Goal: Task Accomplishment & Management: Manage account settings

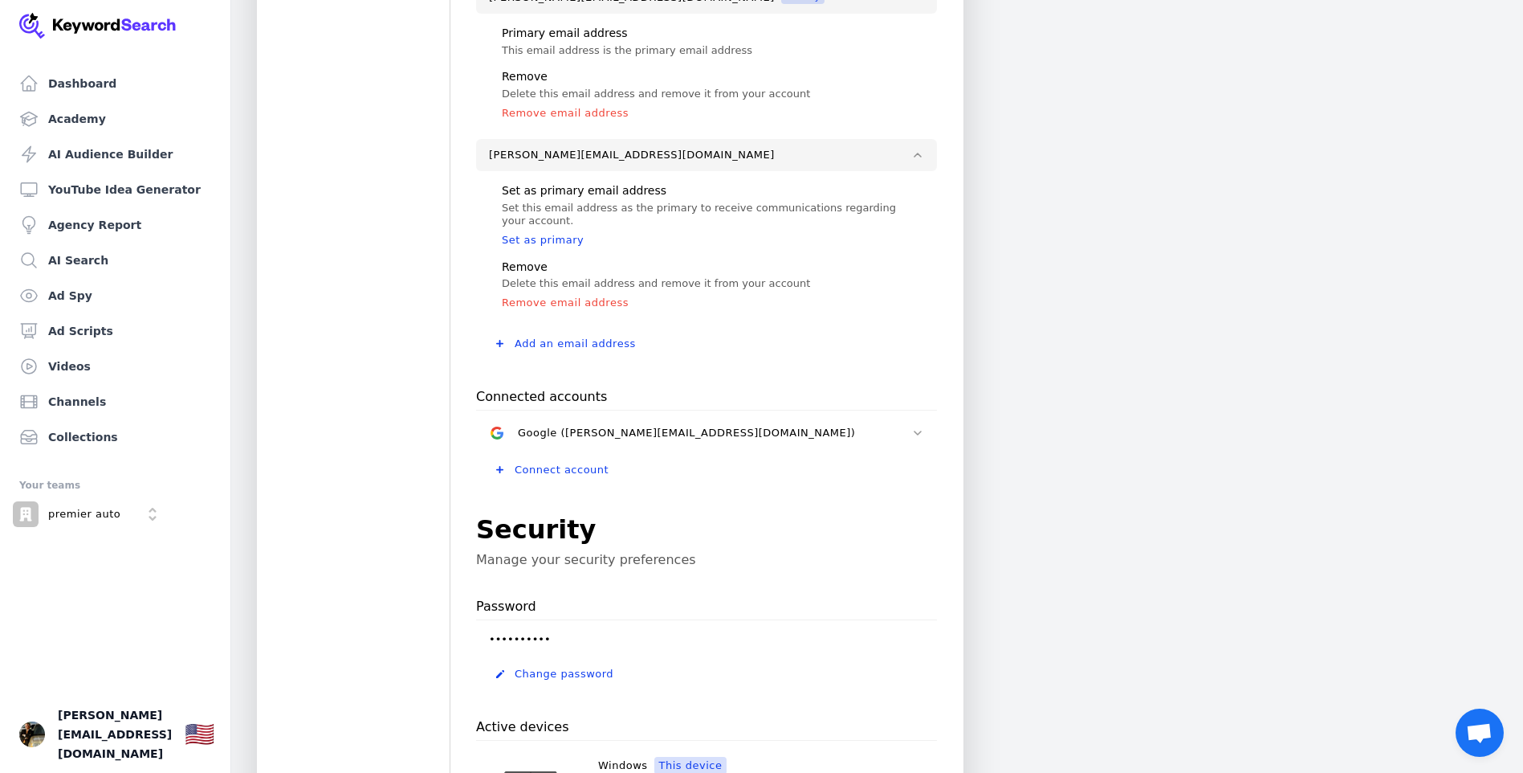
scroll to position [402, 0]
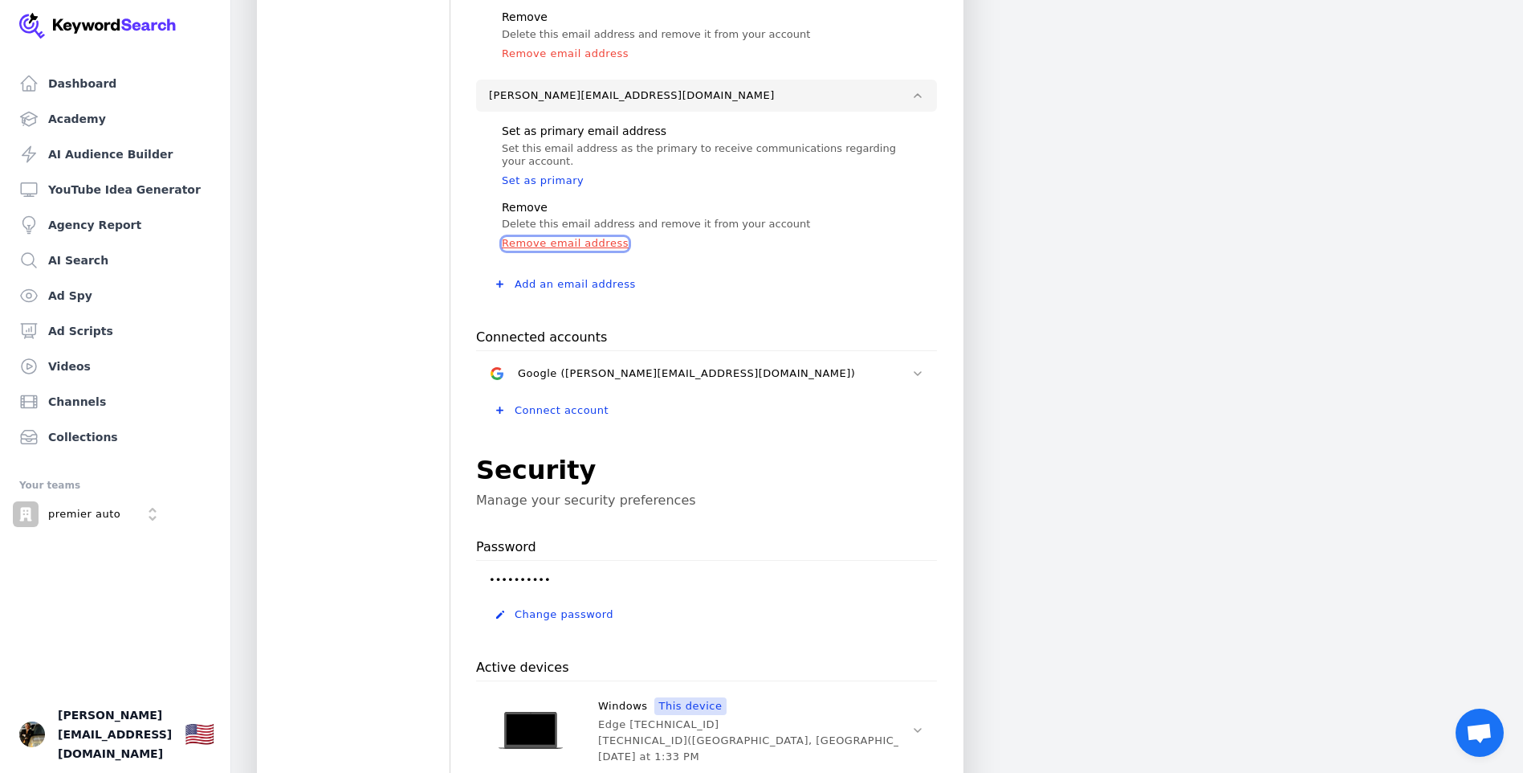
click at [576, 245] on button "Remove email address" at bounding box center [565, 243] width 127 height 13
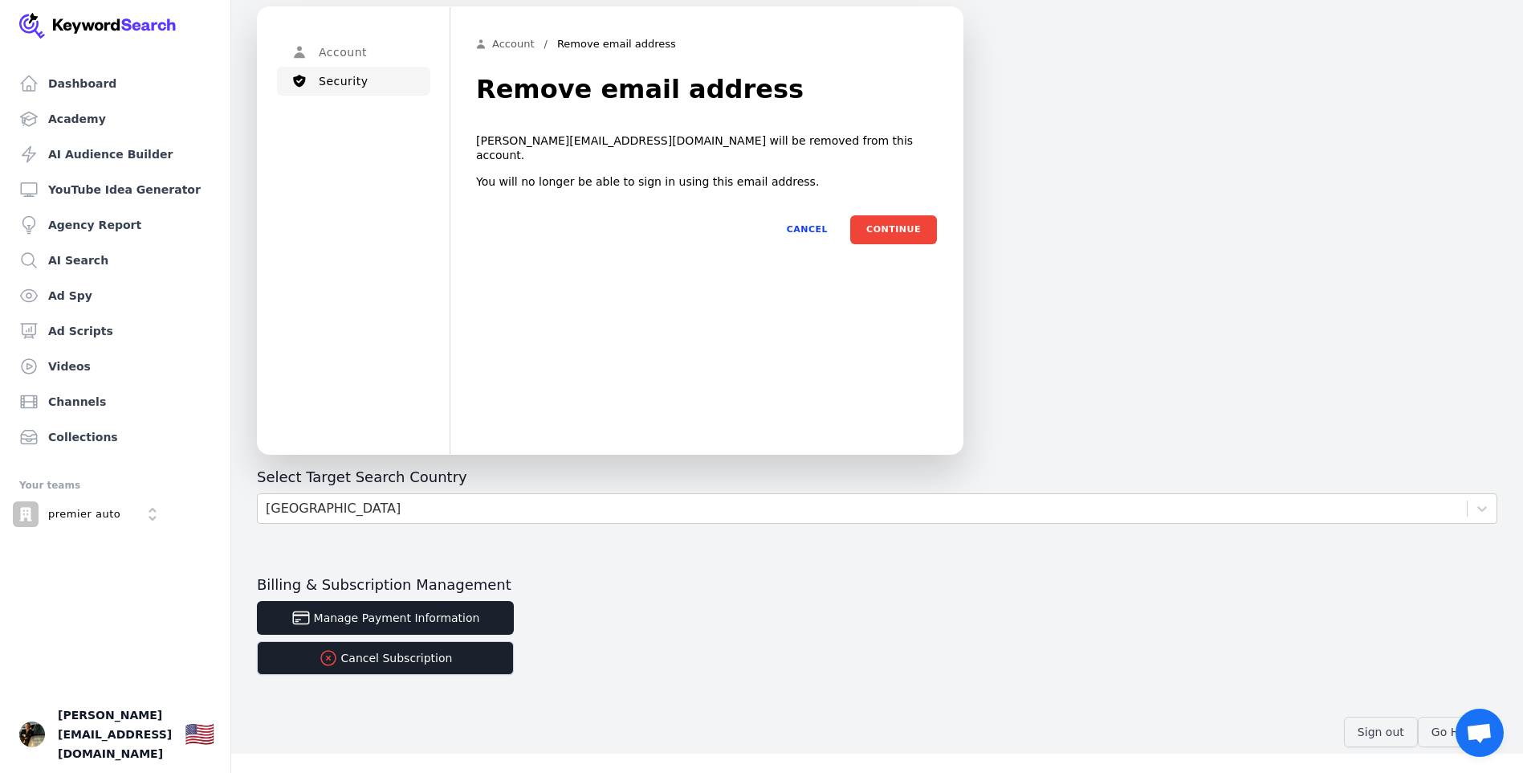
scroll to position [55, 0]
click at [356, 51] on button "Account" at bounding box center [353, 52] width 153 height 29
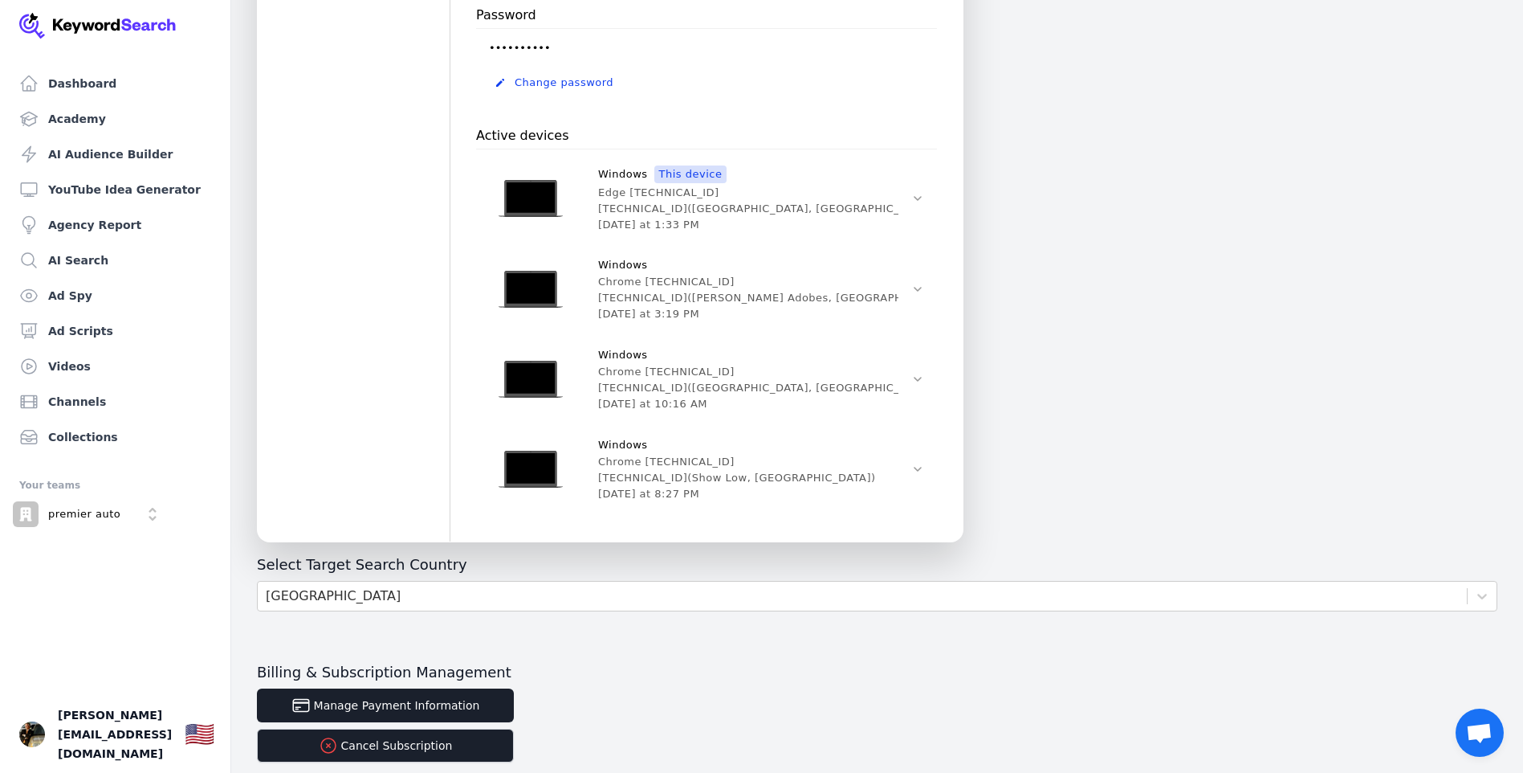
scroll to position [751, 0]
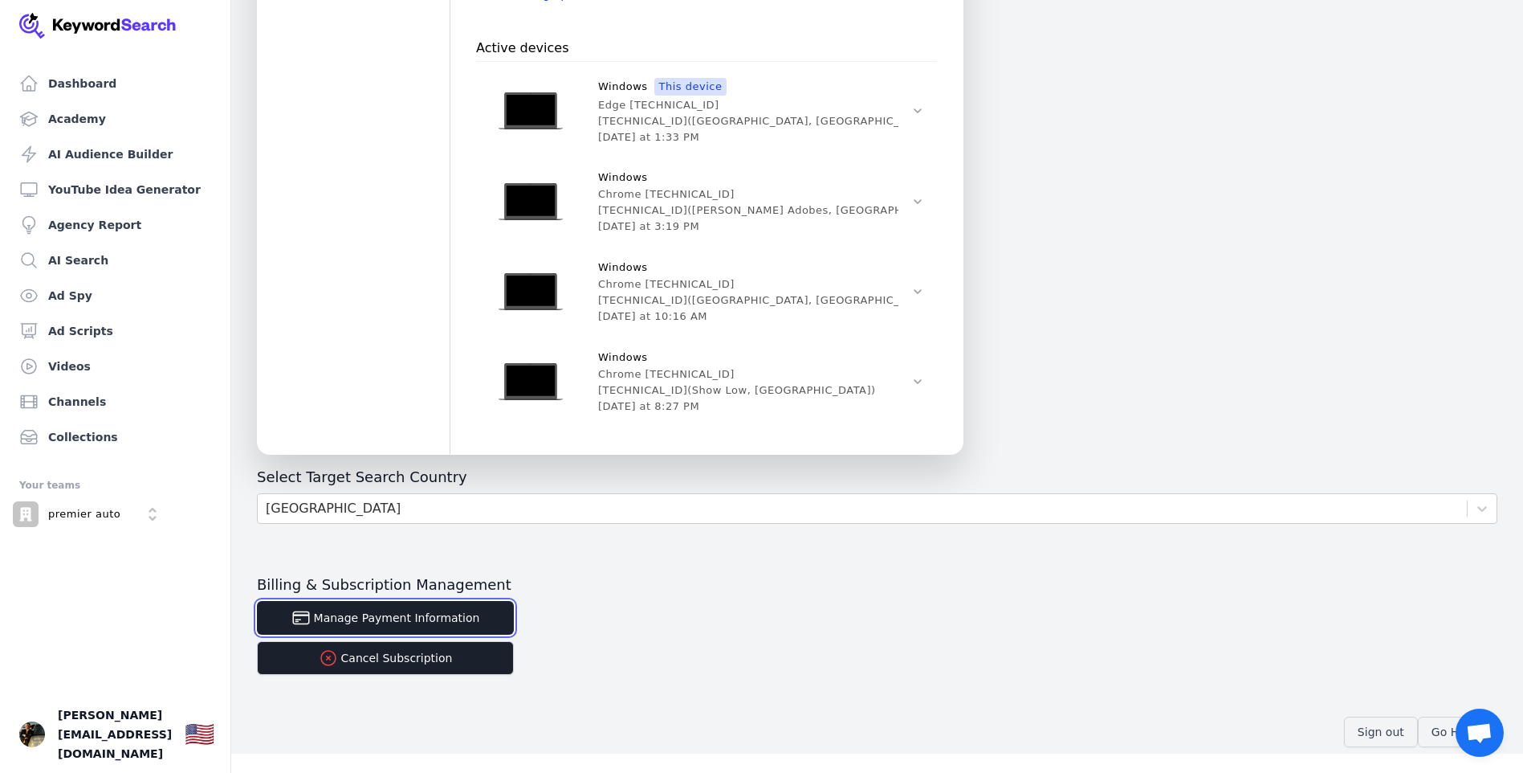
click at [394, 624] on button "Manage Payment Information" at bounding box center [385, 618] width 257 height 34
click at [381, 653] on button "Cancel Subscription" at bounding box center [385, 658] width 257 height 34
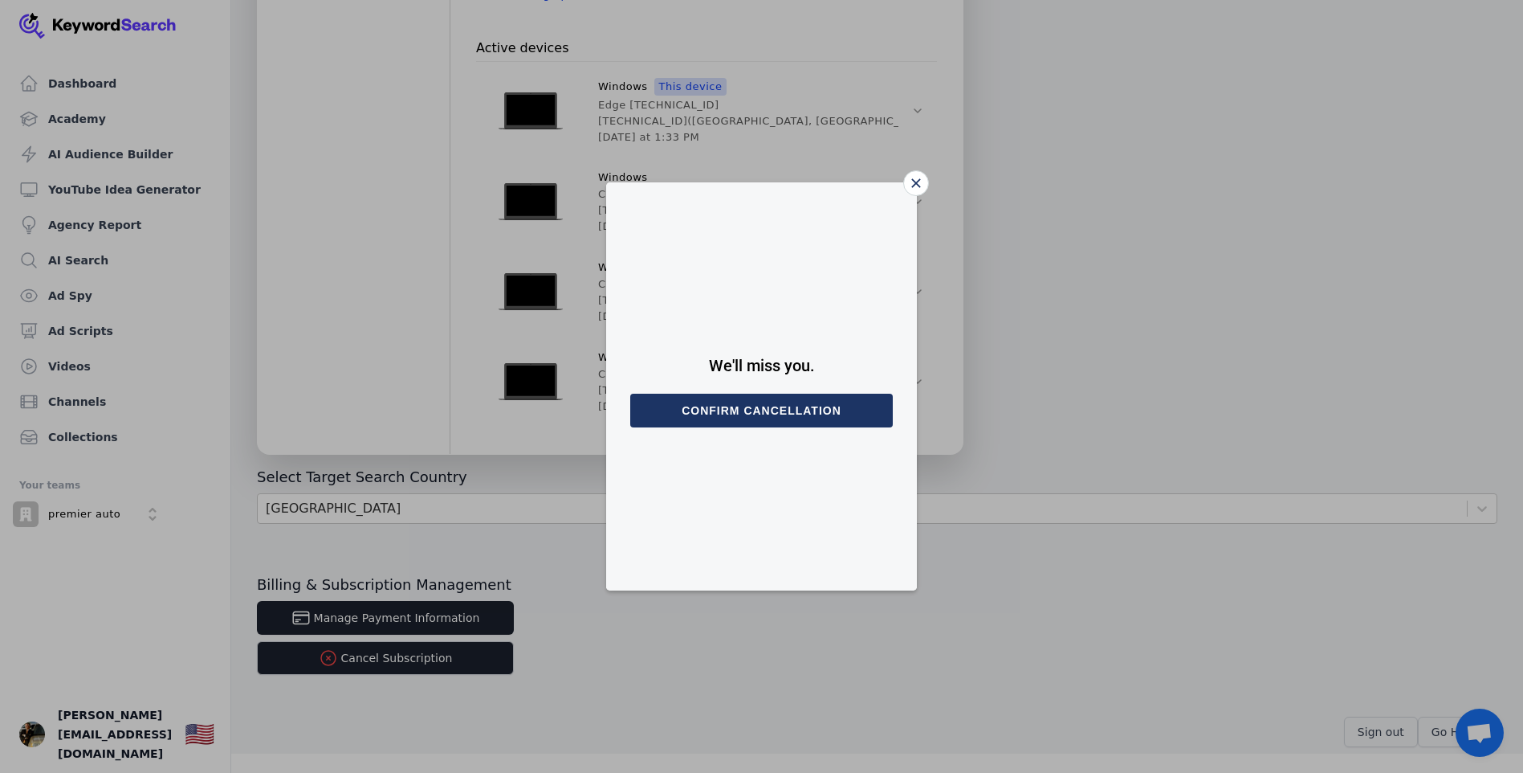
click at [761, 413] on button "Confirm cancellation" at bounding box center [761, 411] width 263 height 34
